Goal: Task Accomplishment & Management: Complete application form

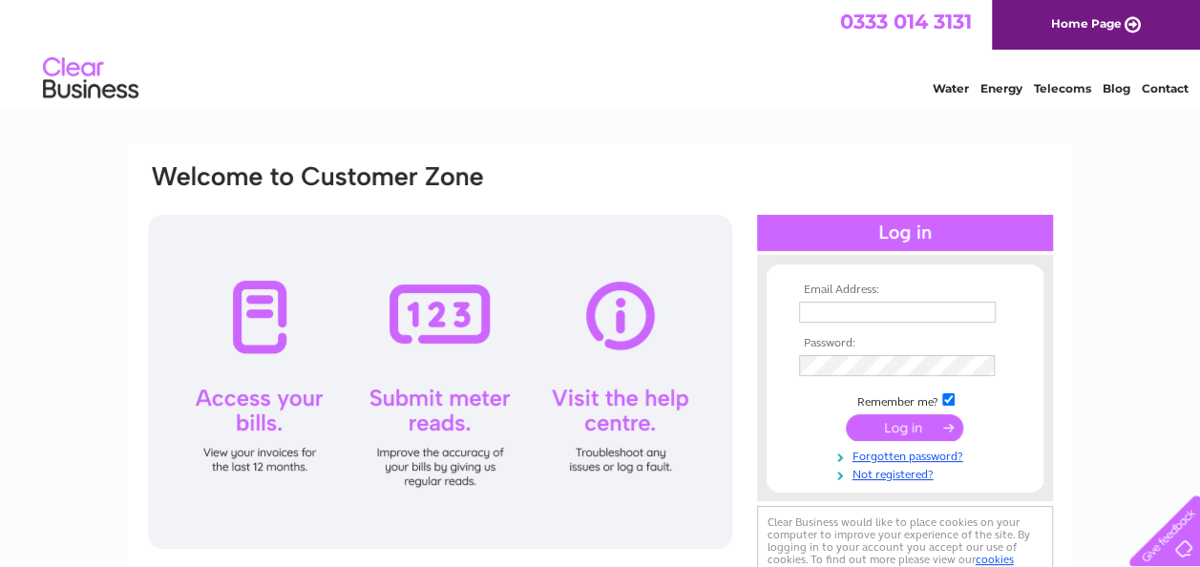
click at [936, 307] on input "text" at bounding box center [897, 312] width 197 height 21
click at [898, 479] on link "Not registered?" at bounding box center [907, 473] width 217 height 18
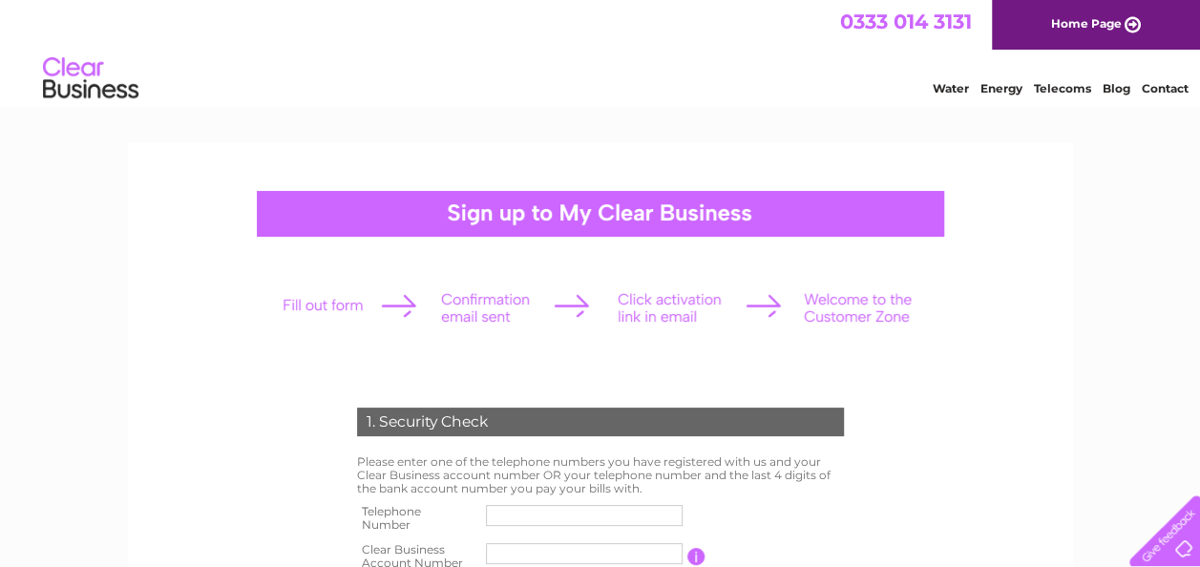
scroll to position [382, 0]
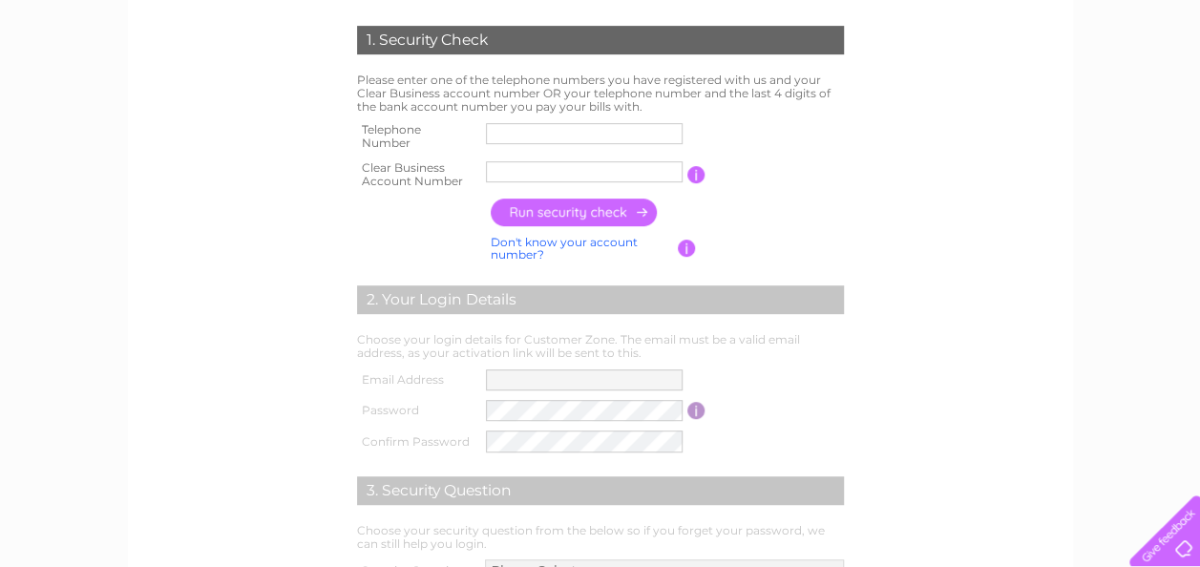
click at [519, 136] on input "text" at bounding box center [584, 133] width 197 height 21
type input "07873777916"
click at [560, 176] on input "text" at bounding box center [585, 171] width 199 height 23
type input "30318435"
click at [581, 221] on input "button" at bounding box center [575, 213] width 168 height 28
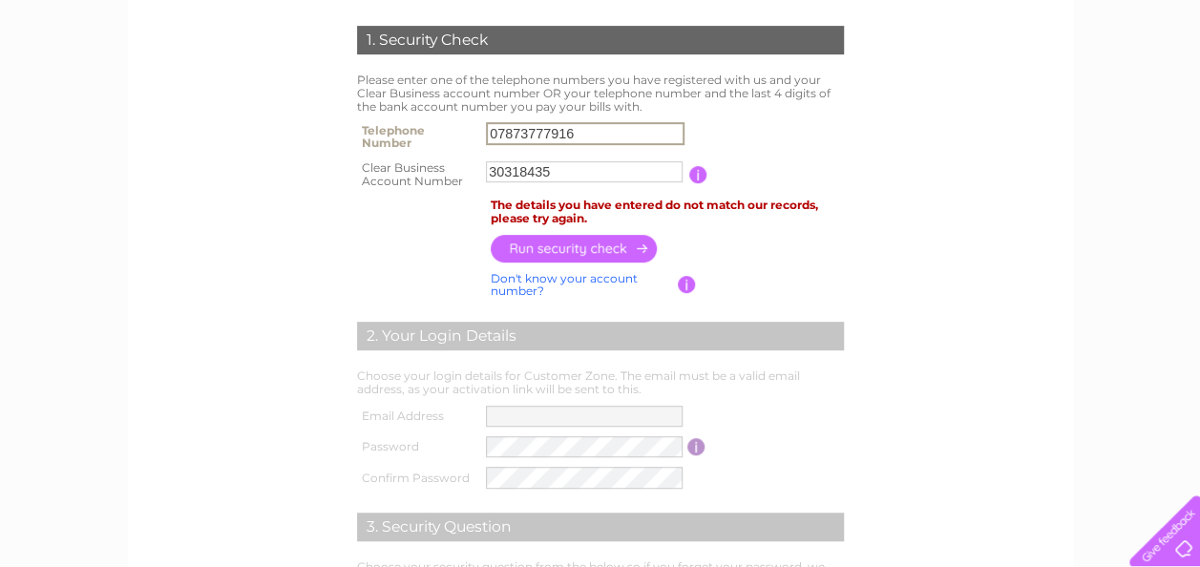
drag, startPoint x: 613, startPoint y: 137, endPoint x: 465, endPoint y: 120, distance: 148.9
click at [465, 120] on tr "Telephone Number 07873777916" at bounding box center [600, 136] width 497 height 38
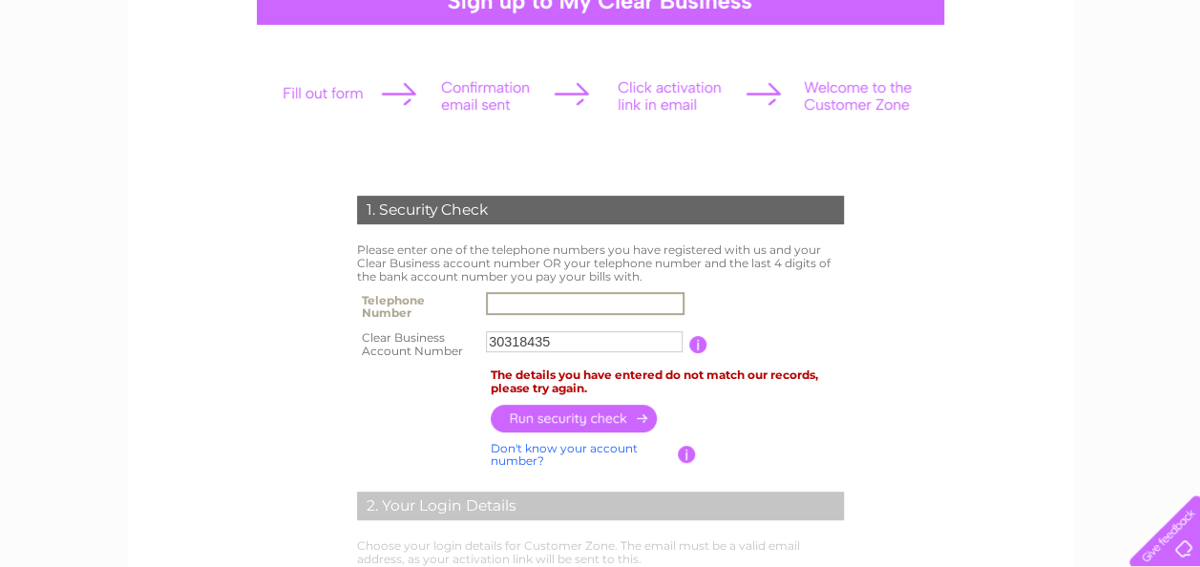
scroll to position [0, 0]
